Goal: Transaction & Acquisition: Purchase product/service

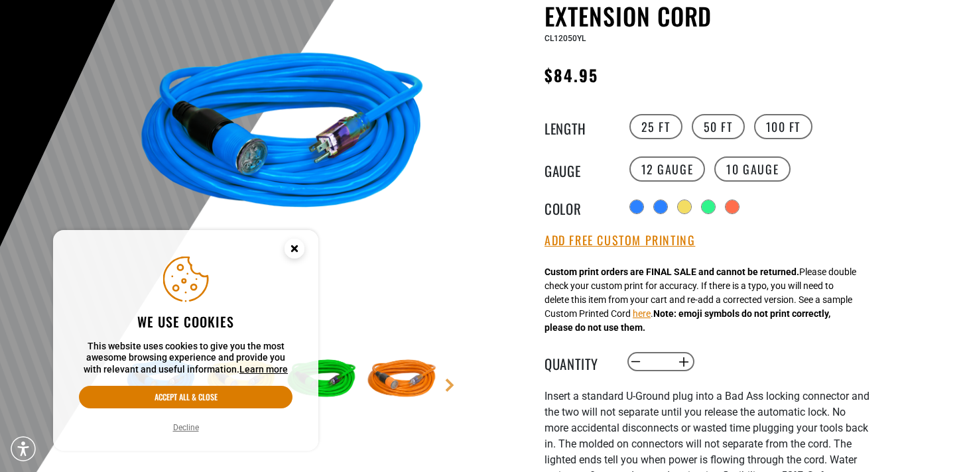
scroll to position [199, 0]
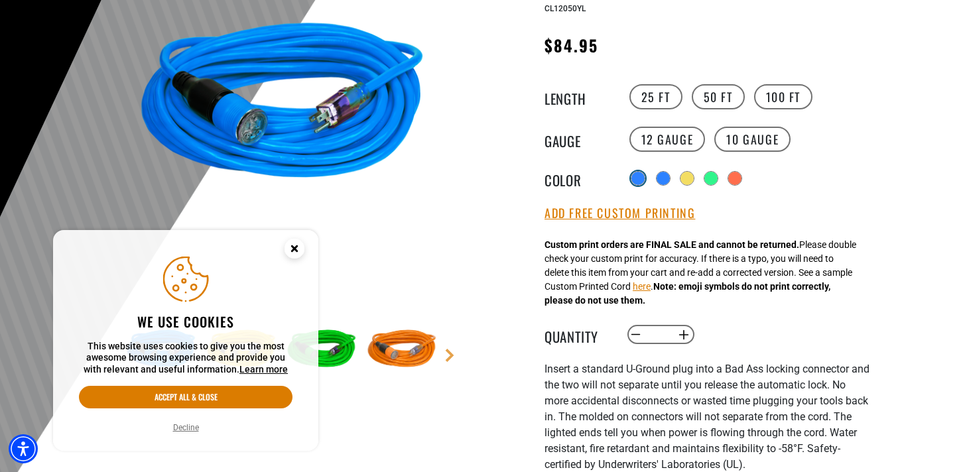
click at [634, 178] on div at bounding box center [637, 178] width 13 height 13
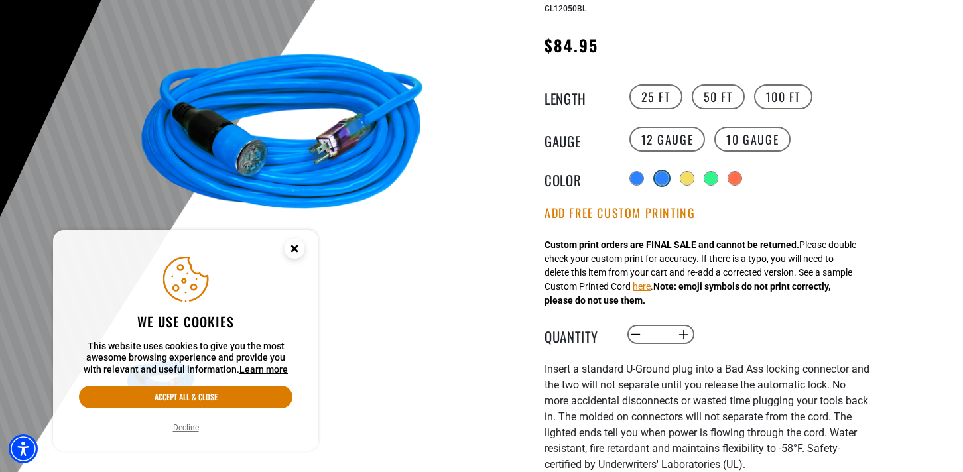
click at [662, 177] on div at bounding box center [661, 178] width 13 height 13
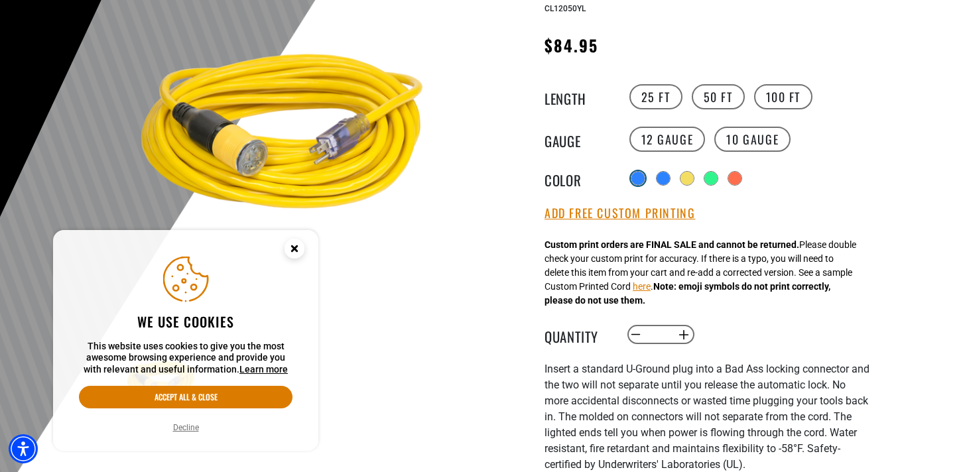
click at [636, 180] on div at bounding box center [637, 178] width 13 height 13
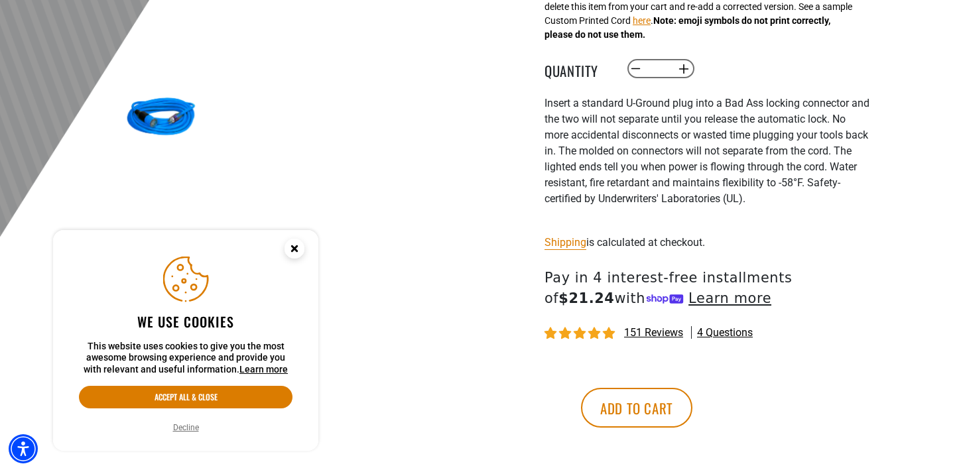
scroll to position [464, 0]
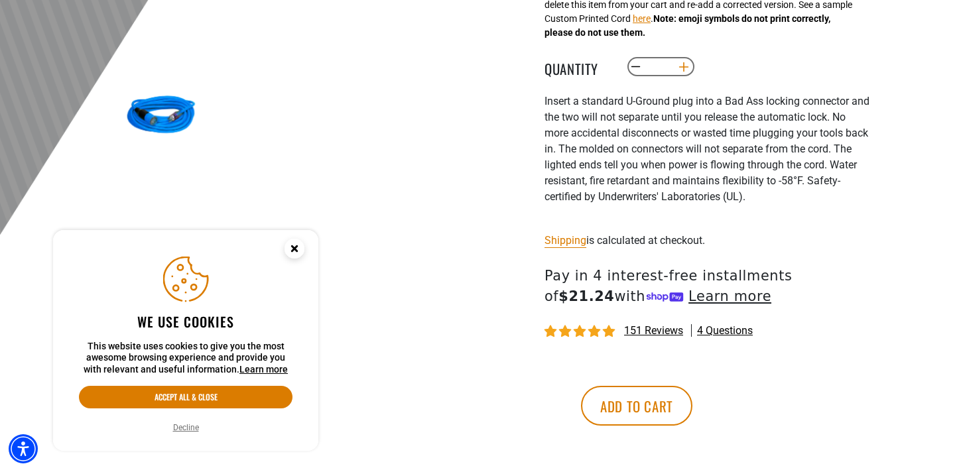
click at [687, 71] on button "Increase quantity for Click-to-Lock Lighted Extension Cord" at bounding box center [684, 67] width 21 height 23
type input "*"
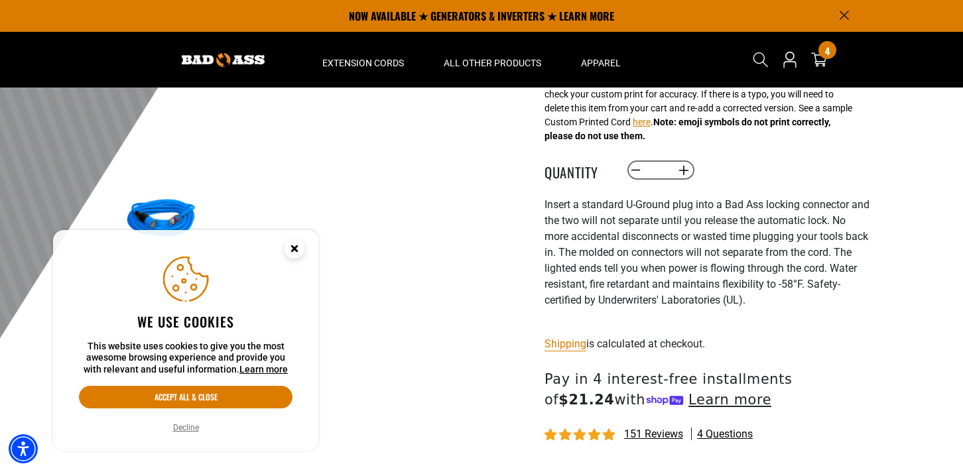
scroll to position [133, 0]
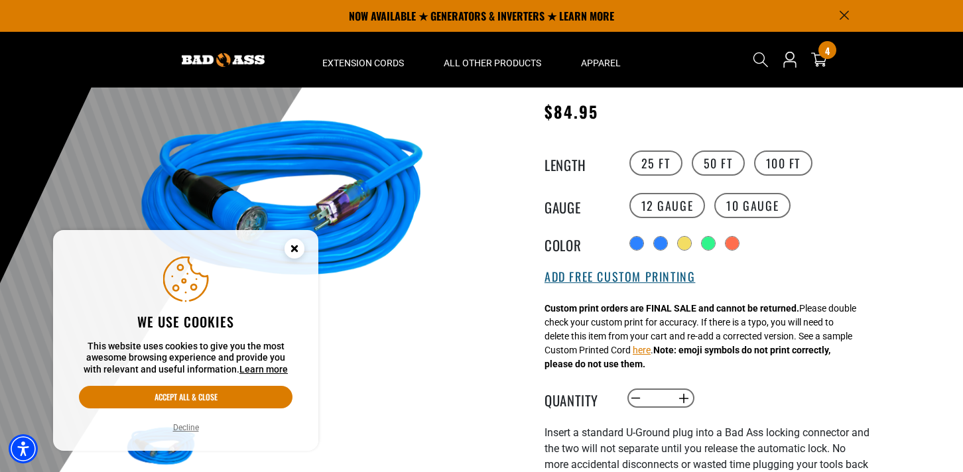
click at [660, 278] on button "Add Free Custom Printing" at bounding box center [619, 277] width 150 height 15
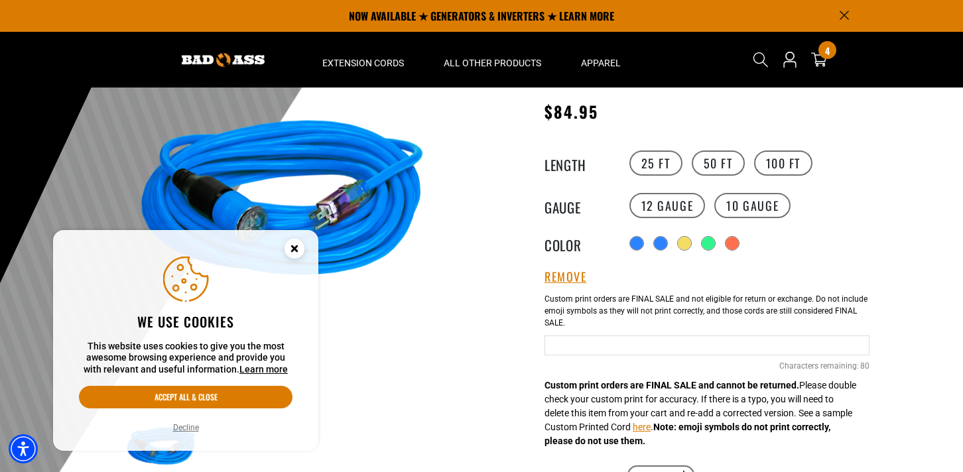
click at [570, 347] on input "text" at bounding box center [706, 345] width 325 height 20
type input "**********"
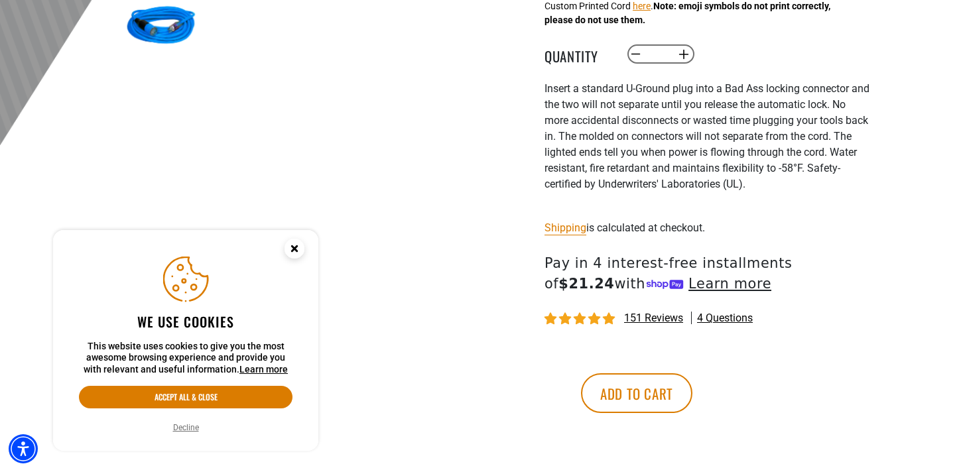
scroll to position [597, 0]
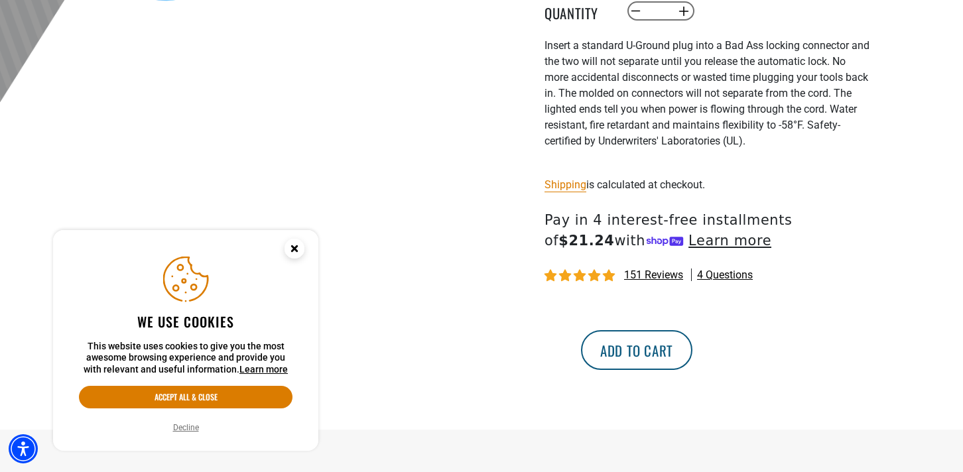
click at [692, 359] on button "Add to cart" at bounding box center [636, 350] width 111 height 40
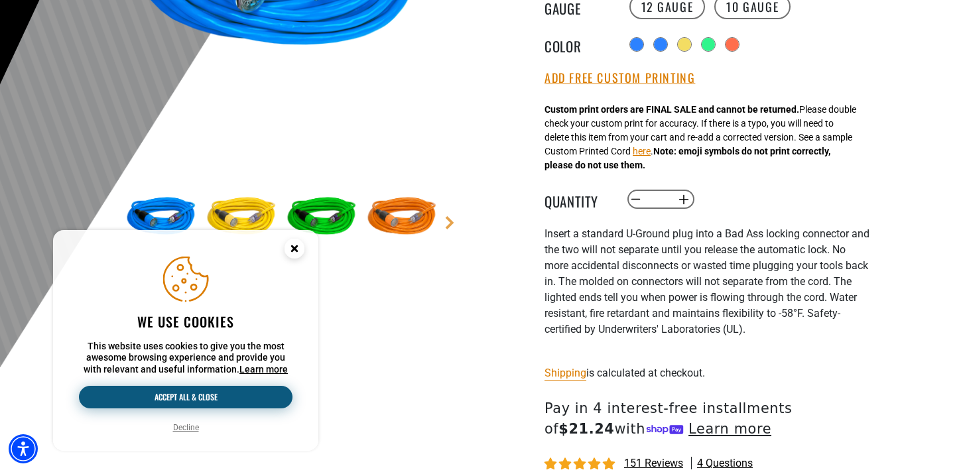
click at [180, 394] on button "Accept all & close" at bounding box center [185, 397] width 213 height 23
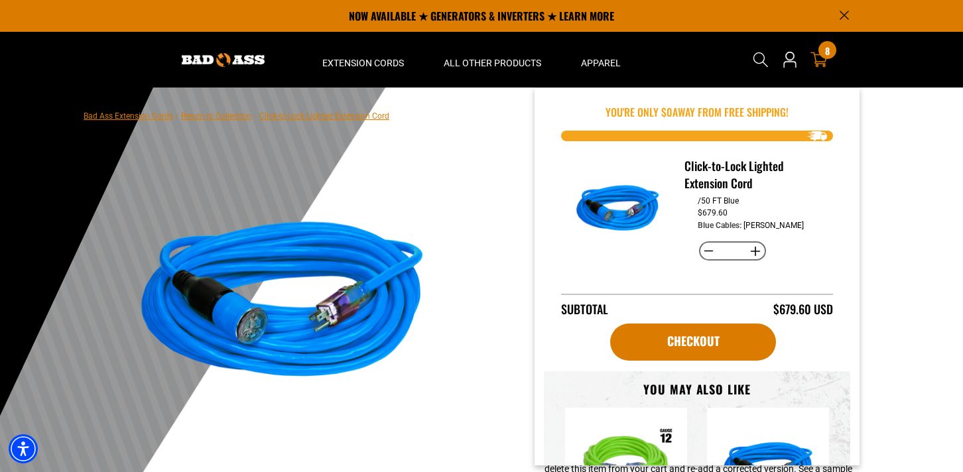
click at [819, 58] on icon at bounding box center [818, 59] width 17 height 17
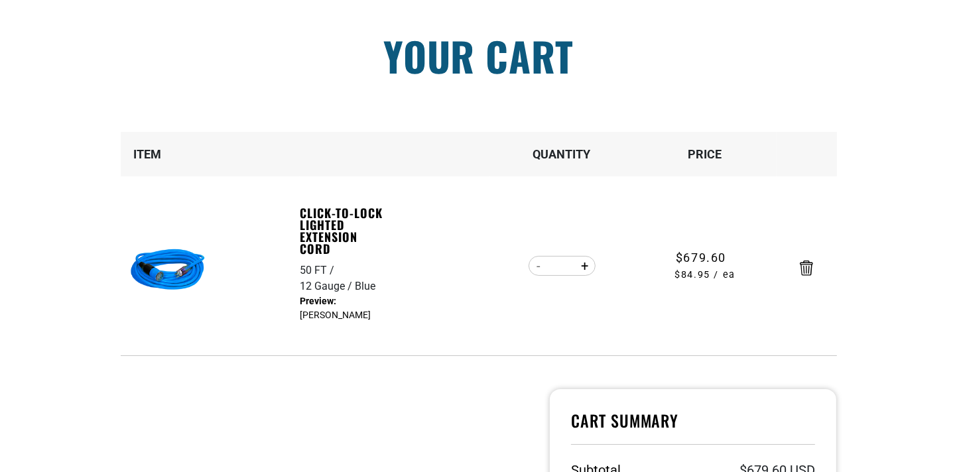
scroll to position [199, 0]
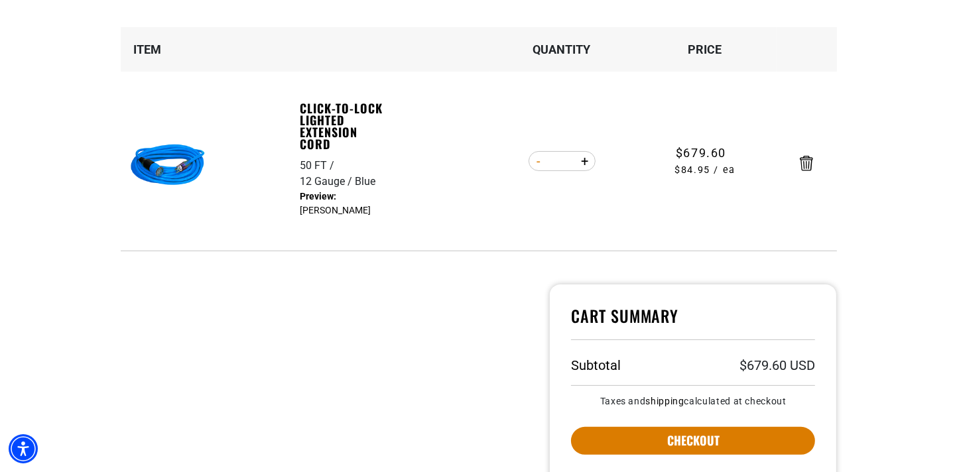
click at [536, 160] on button "Decrease quantity for Click-to-Lock Lighted Extension Cord" at bounding box center [538, 161] width 21 height 23
type input "*"
click at [536, 160] on form "Item Quantity Price Click-to-Lock Lighted Extension Cord 50 FT 12 Gauge Blue Bl…" at bounding box center [479, 139] width 716 height 224
click at [537, 160] on button "Decrease quantity for Click-to-Lock Lighted Extension Cord" at bounding box center [538, 161] width 21 height 23
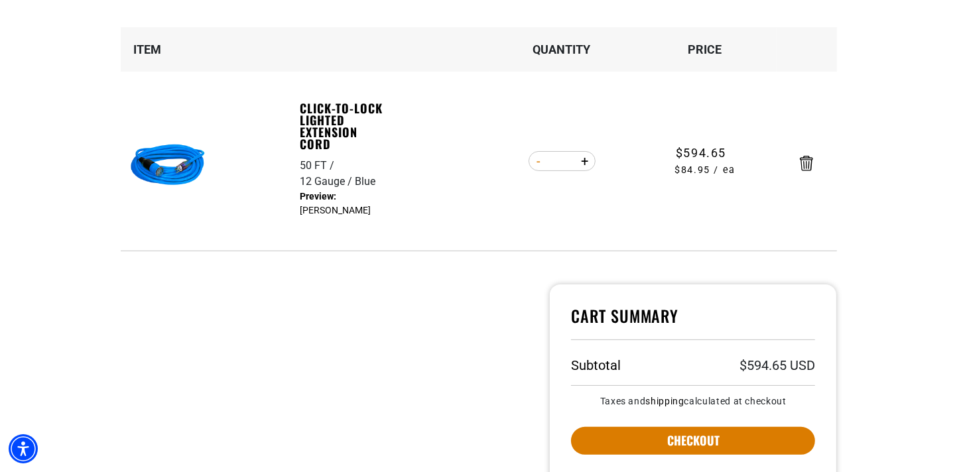
type input "*"
click at [537, 160] on form "Item Quantity Price Click-to-Lock Lighted Extension Cord 50 FT 12 Gauge Blue Bl…" at bounding box center [479, 139] width 716 height 224
click at [537, 161] on button "Decrease quantity for Click-to-Lock Lighted Extension Cord" at bounding box center [538, 161] width 21 height 23
type input "*"
click at [537, 163] on form "Item Quantity Price Click-to-Lock Lighted Extension Cord 50 FT 12 Gauge Blue Bl…" at bounding box center [479, 139] width 716 height 224
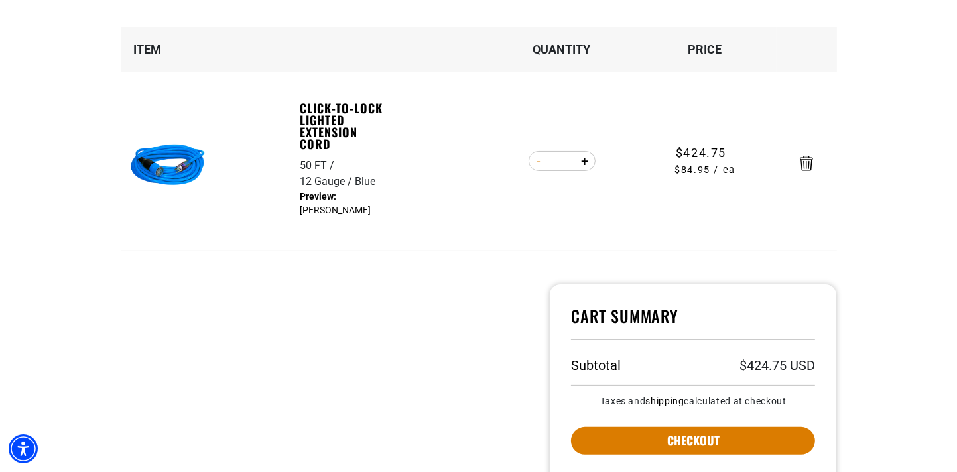
click at [534, 161] on button "Decrease quantity for Click-to-Lock Lighted Extension Cord" at bounding box center [538, 161] width 21 height 23
type input "*"
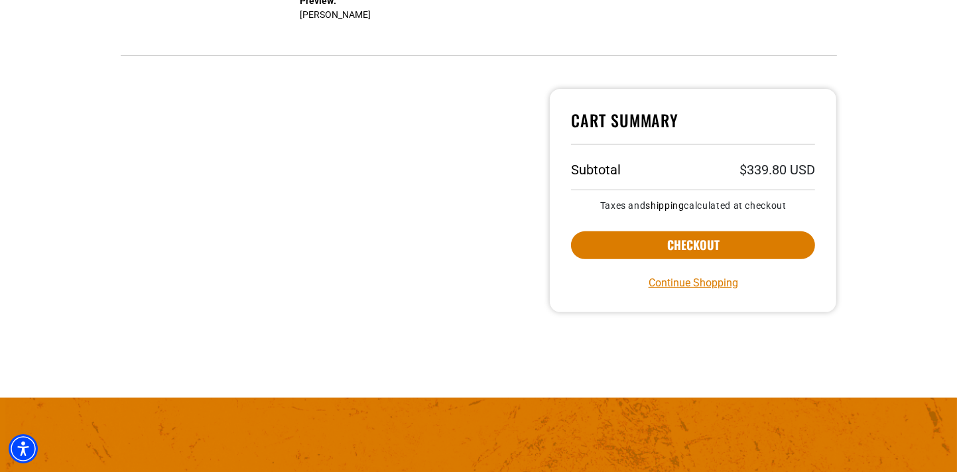
scroll to position [398, 0]
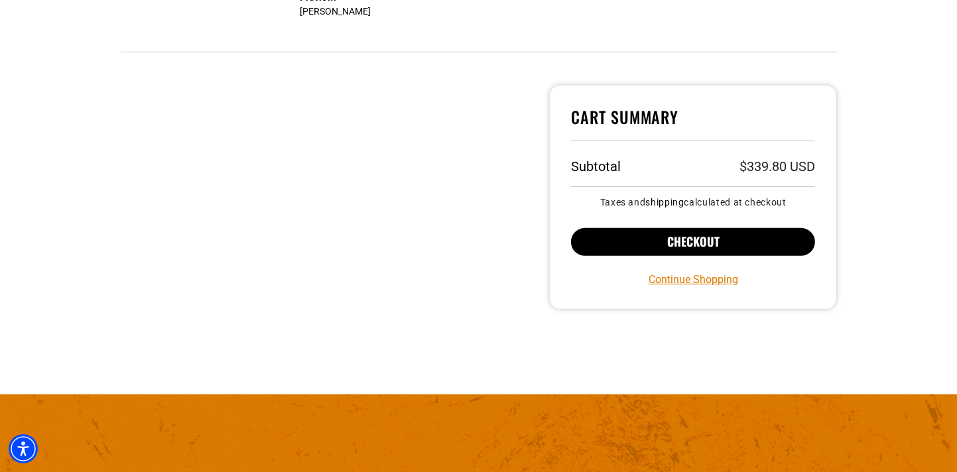
click at [684, 239] on button "Checkout" at bounding box center [693, 242] width 245 height 28
